Goal: Information Seeking & Learning: Find specific fact

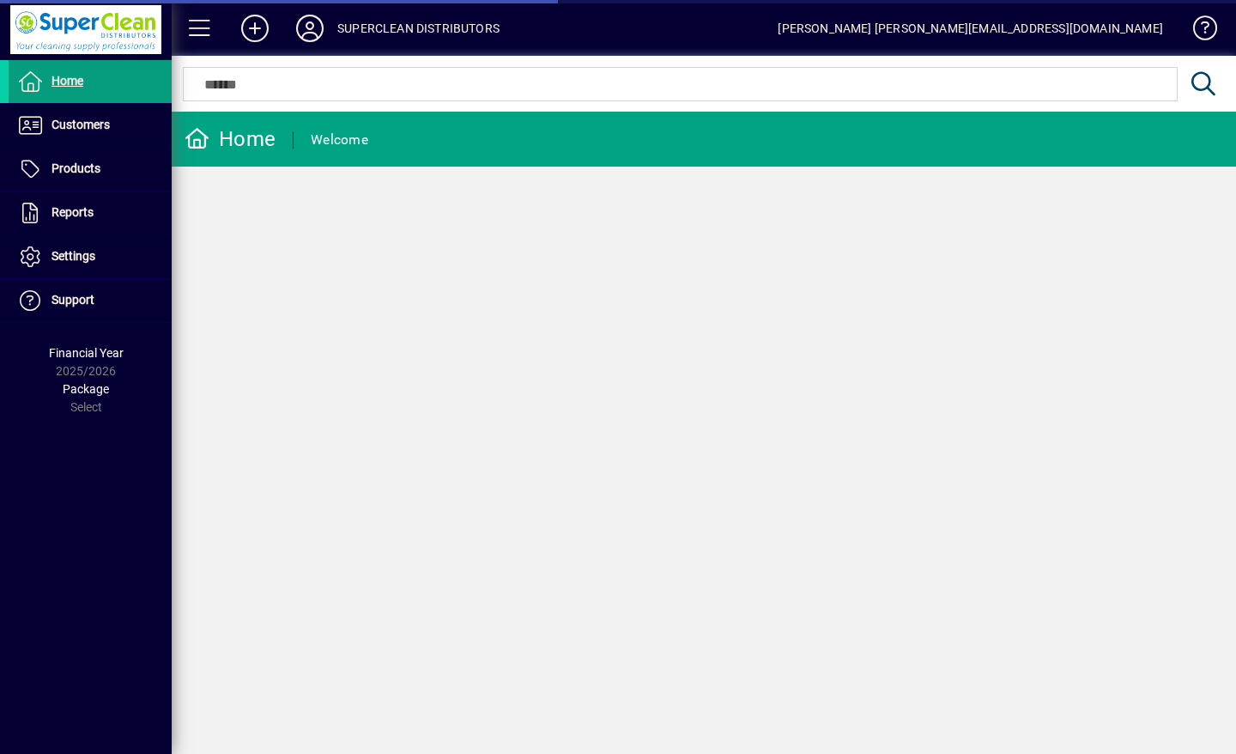
click at [64, 125] on span "Customers" at bounding box center [81, 125] width 58 height 14
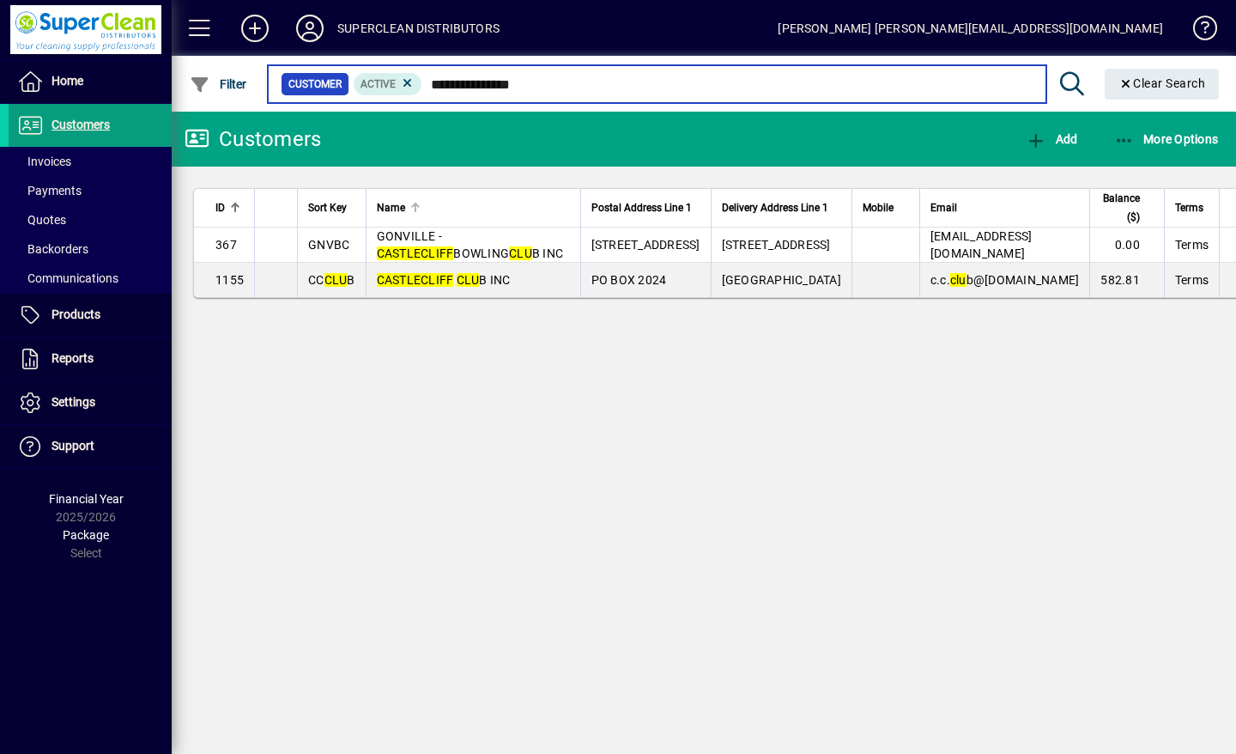
type input "**********"
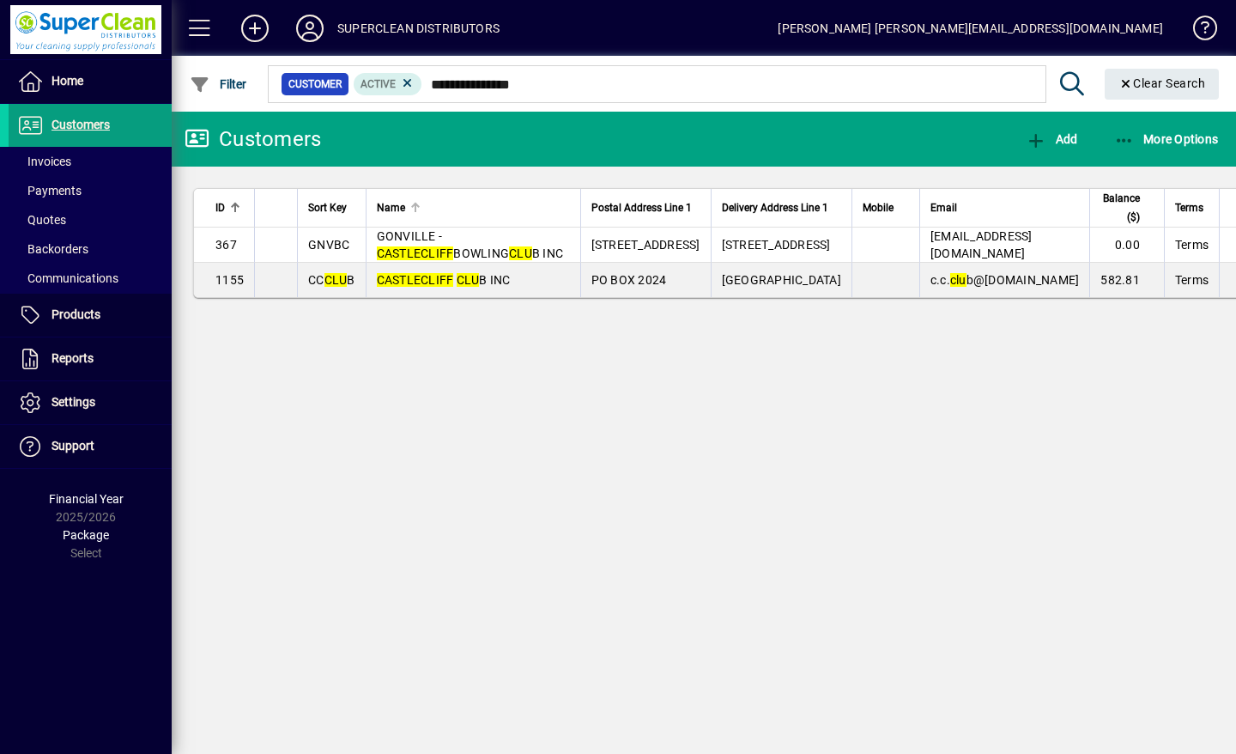
click at [492, 287] on span "CASTLECLIFF CLU B INC" at bounding box center [444, 280] width 134 height 14
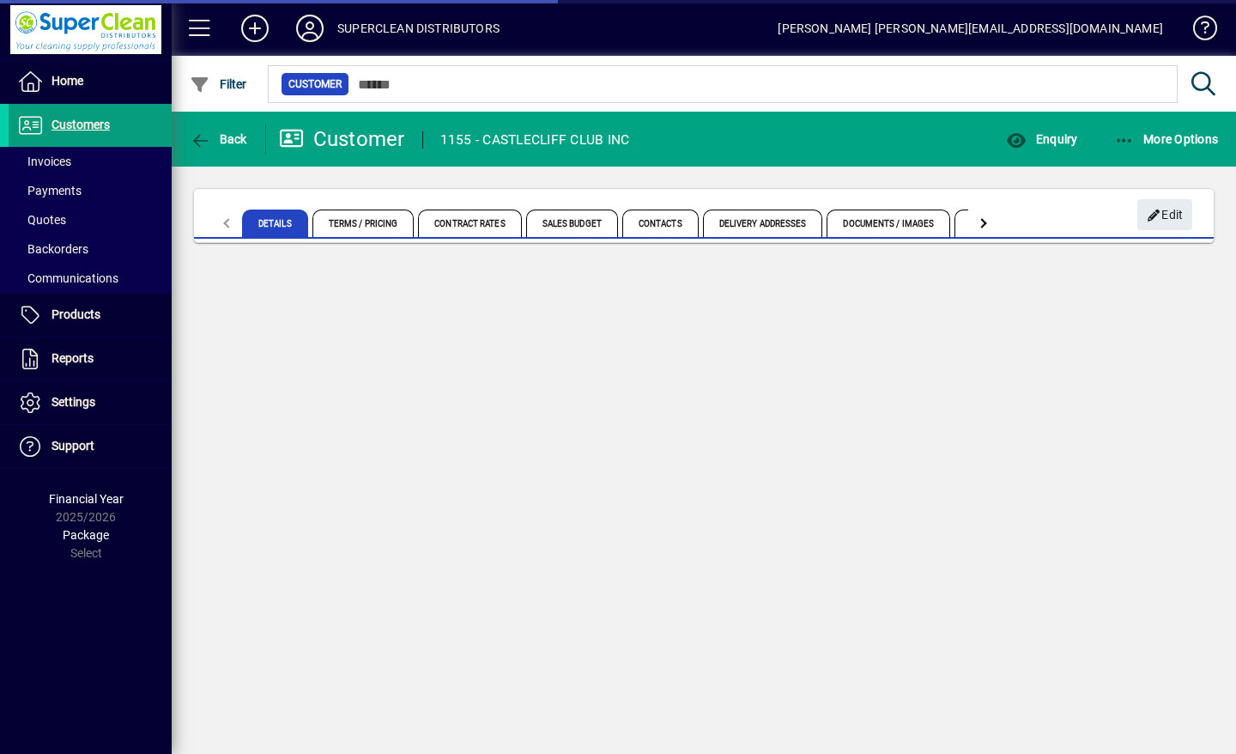
click at [1066, 133] on span "Enquiry" at bounding box center [1041, 139] width 71 height 14
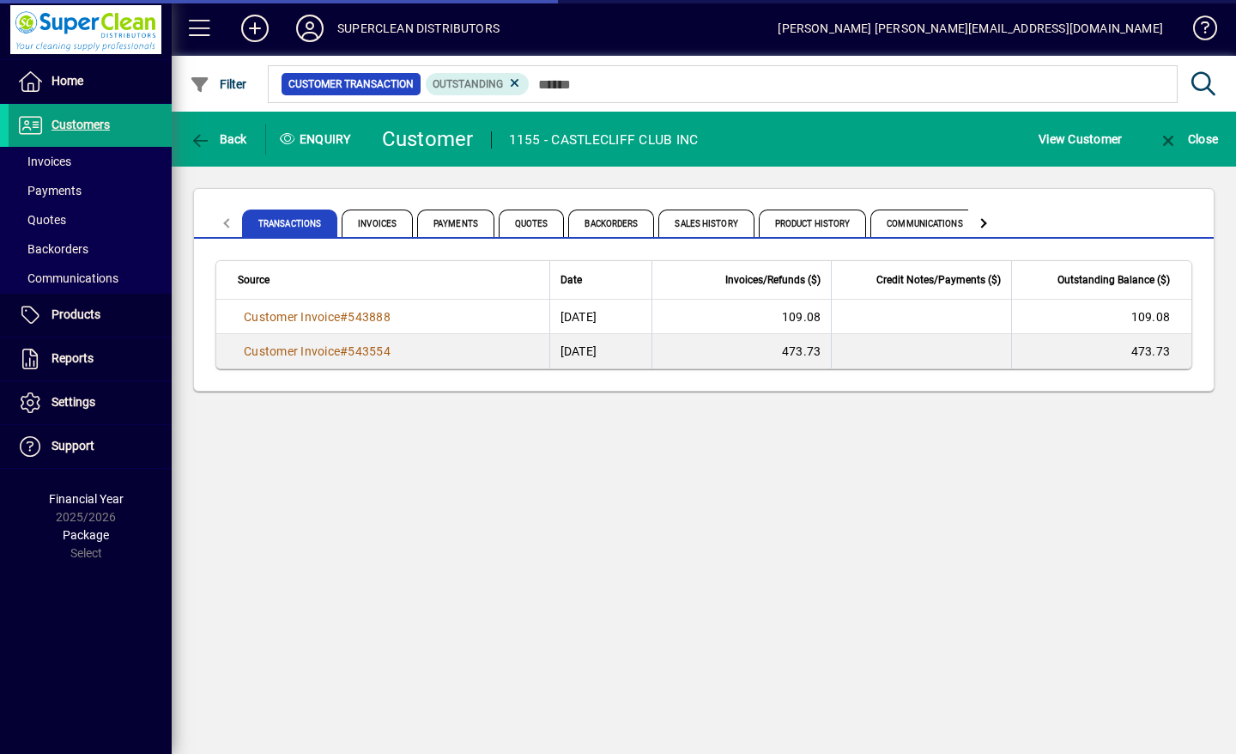
click at [817, 223] on span "Product History" at bounding box center [813, 222] width 108 height 27
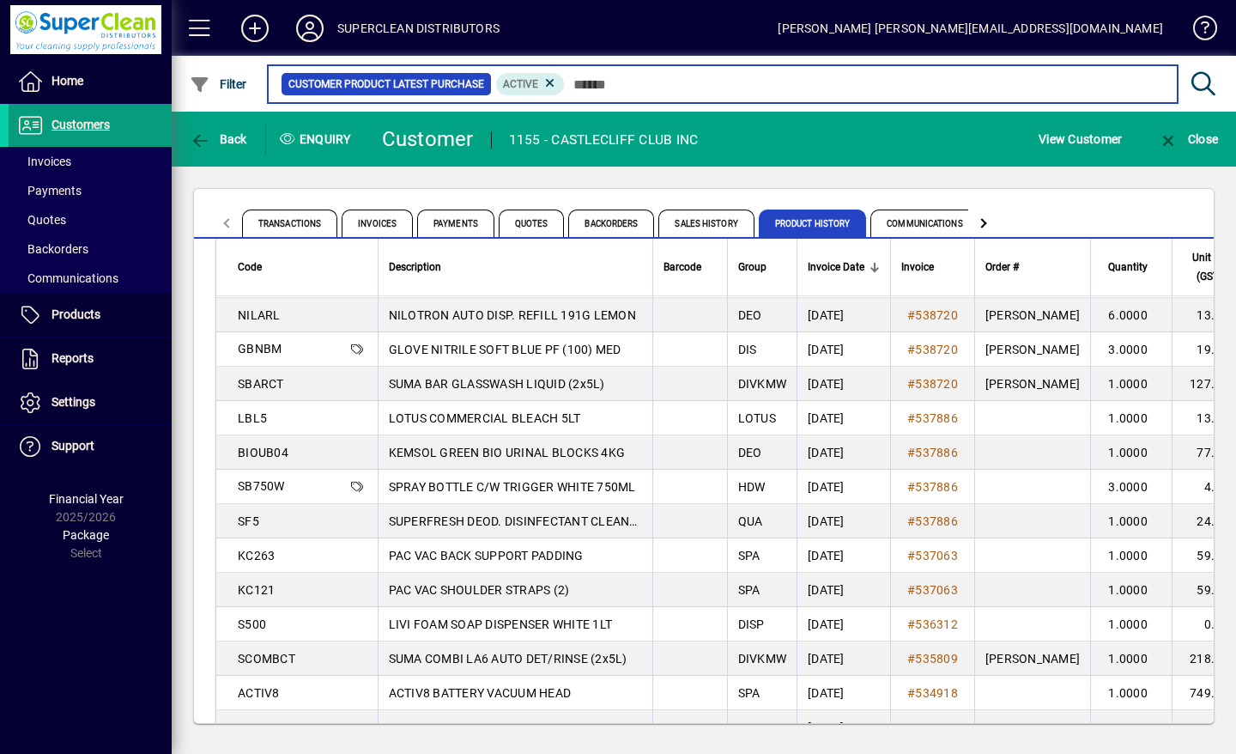
scroll to position [673, 0]
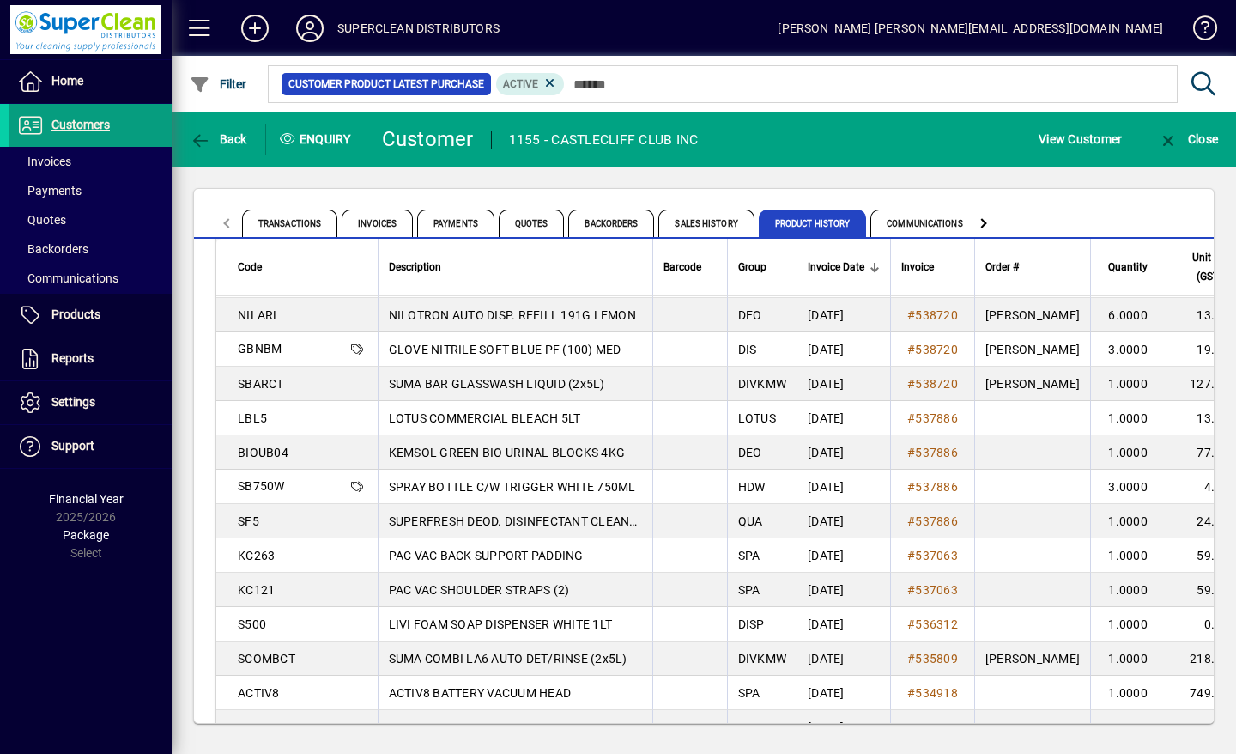
click at [702, 521] on td at bounding box center [689, 521] width 75 height 34
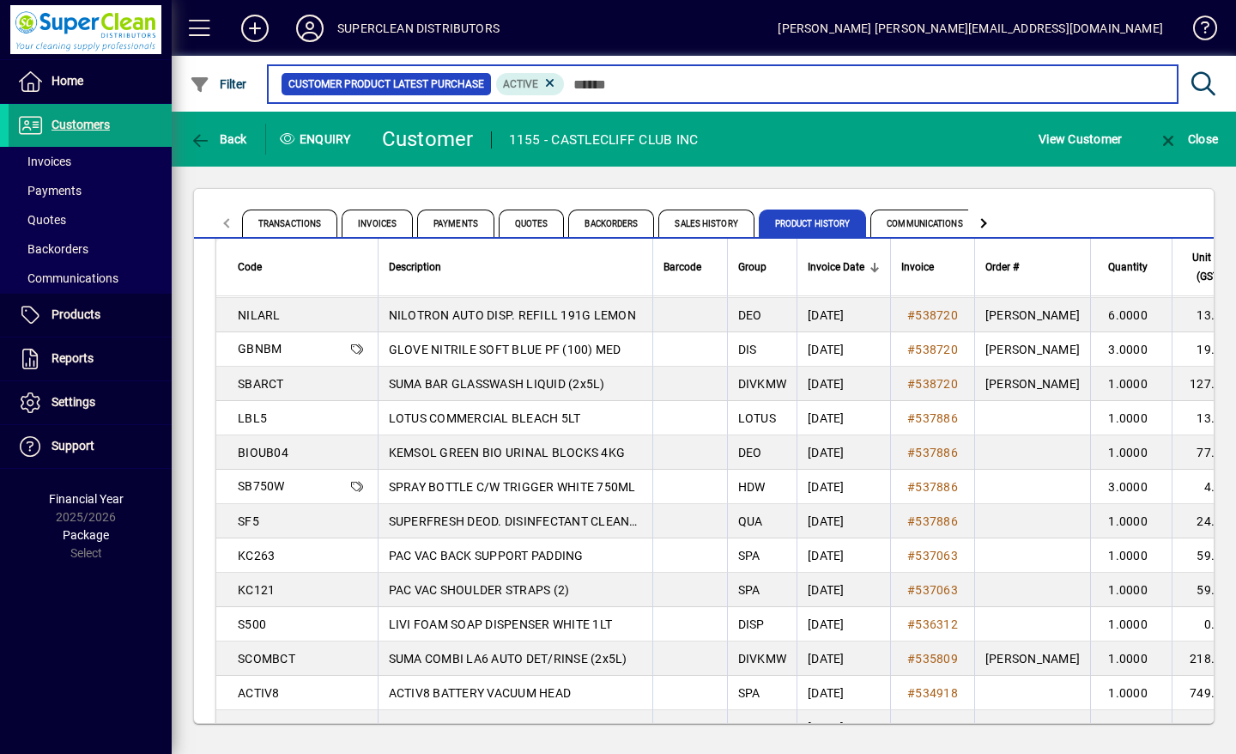
click at [640, 88] on input "text" at bounding box center [864, 84] width 599 height 24
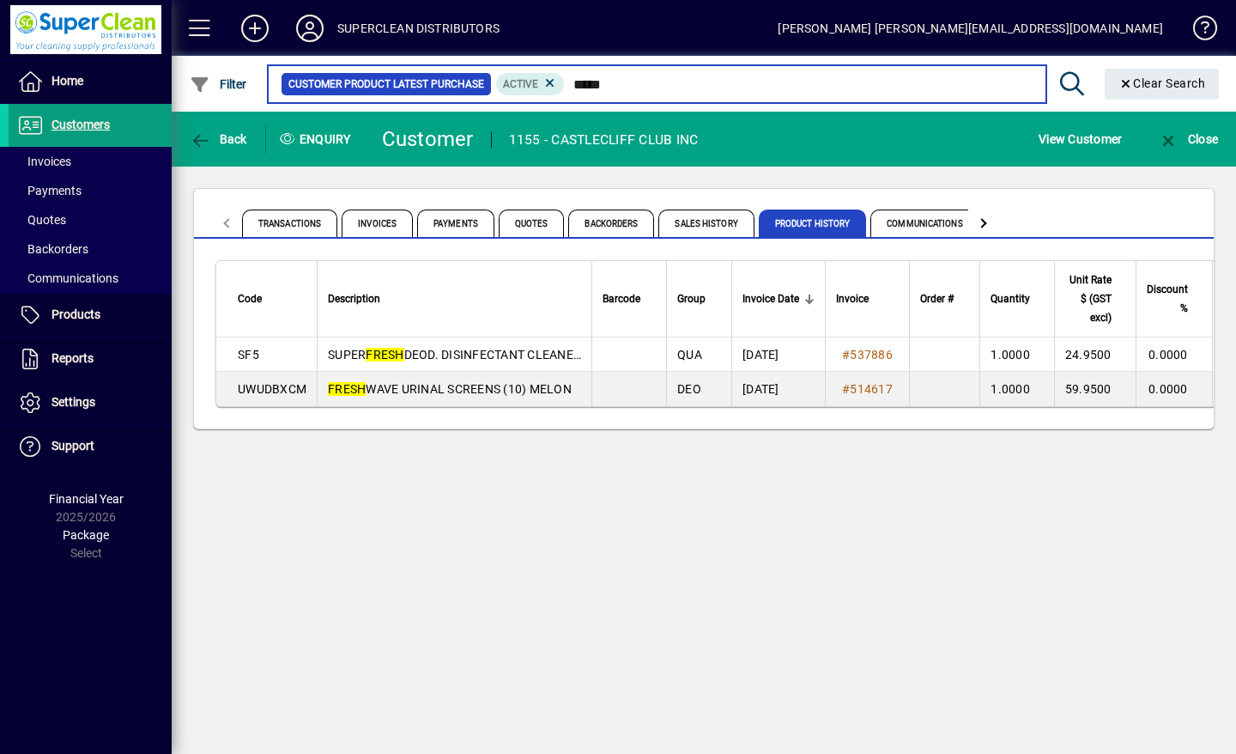
type input "*****"
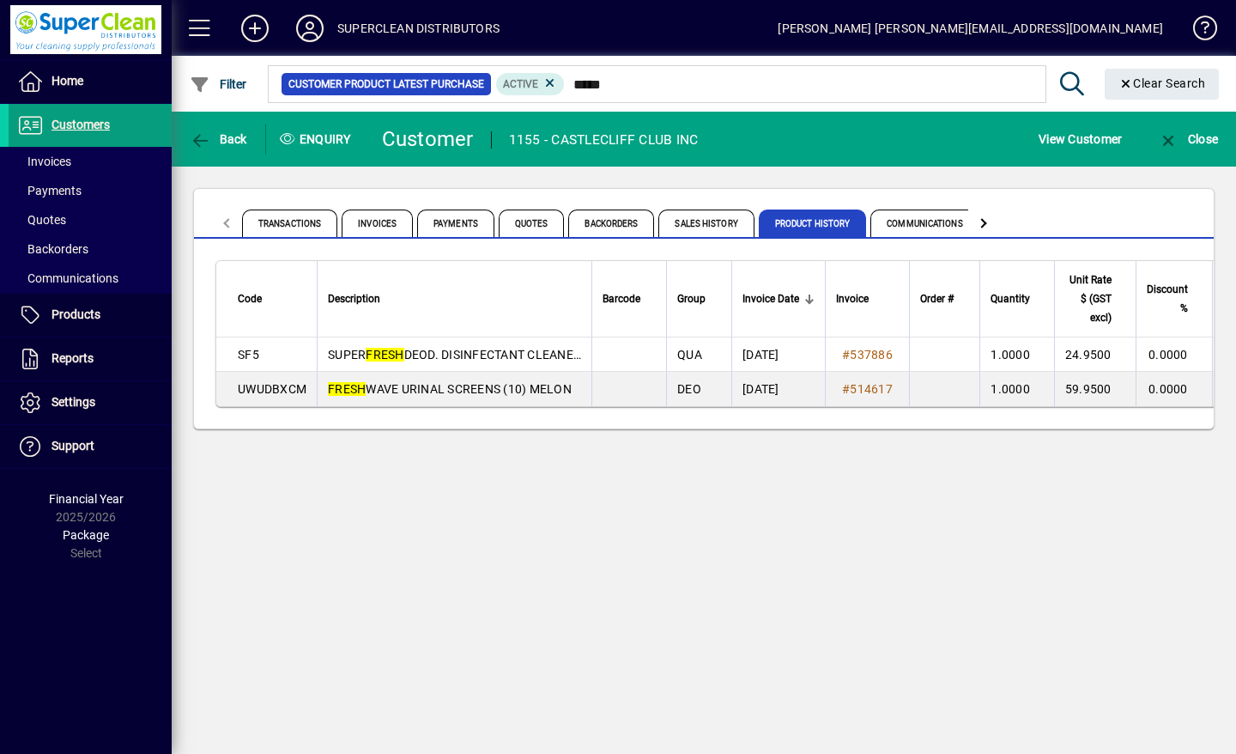
click at [314, 34] on icon at bounding box center [310, 28] width 34 height 27
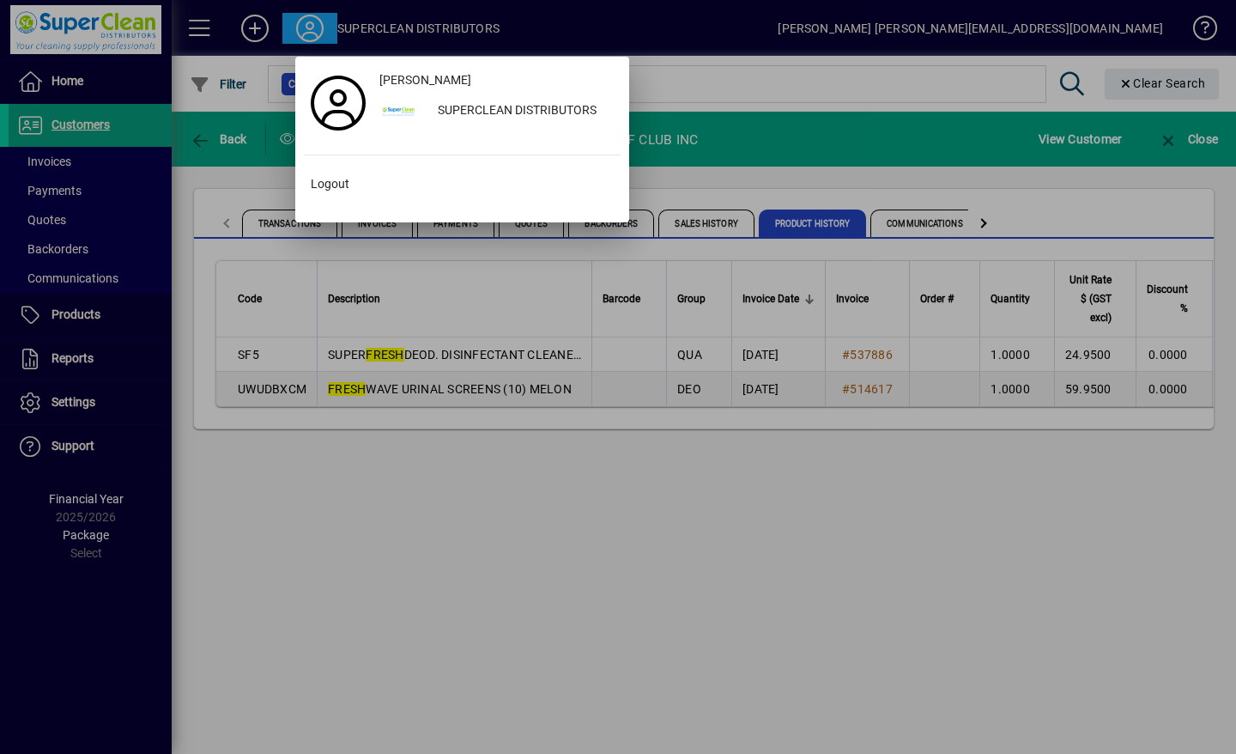
click at [335, 184] on span "Logout" at bounding box center [330, 184] width 39 height 18
